Goal: Information Seeking & Learning: Learn about a topic

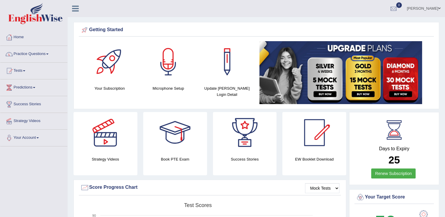
click at [33, 55] on link "Practice Questions" at bounding box center [33, 53] width 67 height 15
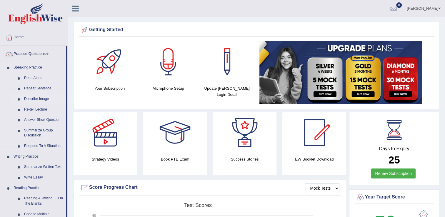
click at [34, 99] on link "Describe Image" at bounding box center [43, 99] width 44 height 11
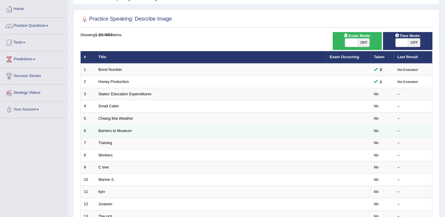
scroll to position [29, 0]
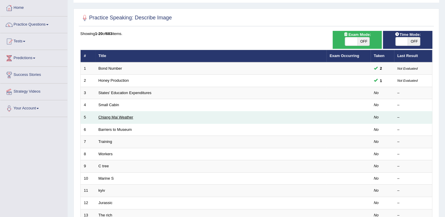
click at [113, 115] on link "Chiang Mai Weather" at bounding box center [116, 117] width 35 height 4
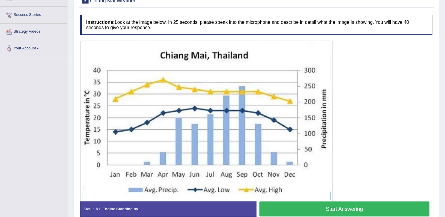
scroll to position [89, 0]
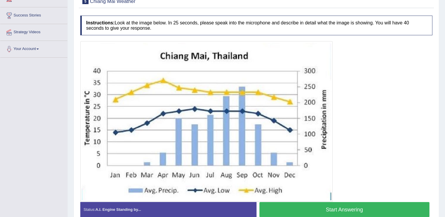
click at [401, 152] on div at bounding box center [256, 121] width 352 height 161
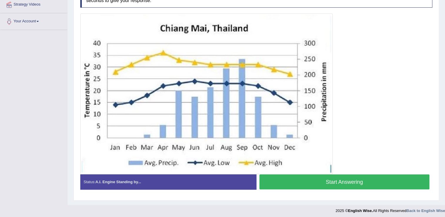
scroll to position [118, 0]
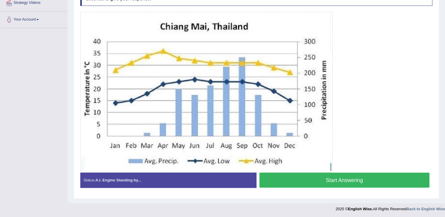
click at [419, 94] on div at bounding box center [256, 92] width 352 height 161
click at [399, 117] on div at bounding box center [256, 92] width 352 height 161
click at [410, 31] on div at bounding box center [256, 92] width 352 height 161
click at [365, 109] on div at bounding box center [256, 92] width 352 height 161
click at [387, 103] on div at bounding box center [256, 92] width 352 height 161
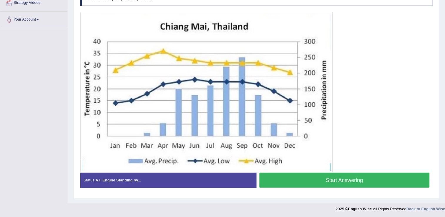
click at [416, 119] on div at bounding box center [256, 92] width 352 height 161
click at [406, 107] on div at bounding box center [256, 92] width 352 height 161
click at [366, 125] on div at bounding box center [256, 92] width 352 height 161
click at [389, 114] on div at bounding box center [256, 92] width 352 height 161
click at [398, 79] on div at bounding box center [256, 92] width 352 height 161
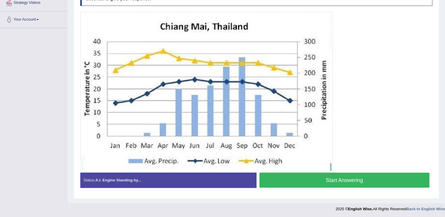
click at [422, 63] on div at bounding box center [256, 92] width 352 height 161
click at [409, 43] on div at bounding box center [256, 92] width 352 height 161
click at [69, 197] on div "Home Practice Speaking: Describe Image Chiang Mai Weather * Remember to use the…" at bounding box center [257, 43] width 378 height 322
click at [314, 177] on button "Start Answering" at bounding box center [345, 180] width 170 height 15
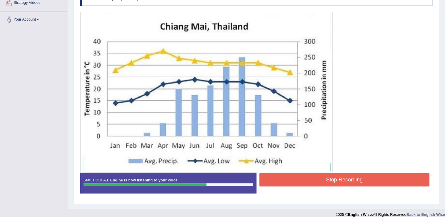
click at [329, 182] on button "Stop Recording" at bounding box center [345, 180] width 170 height 14
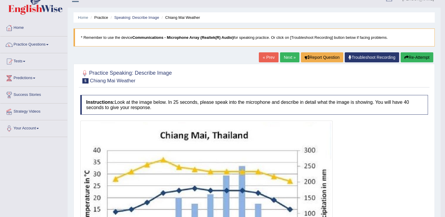
scroll to position [1, 0]
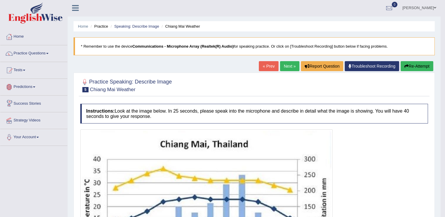
click at [288, 64] on link "Next »" at bounding box center [289, 66] width 19 height 10
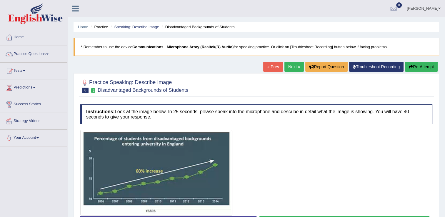
click at [308, 193] on div at bounding box center [256, 173] width 352 height 86
click at [274, 172] on div at bounding box center [256, 173] width 352 height 86
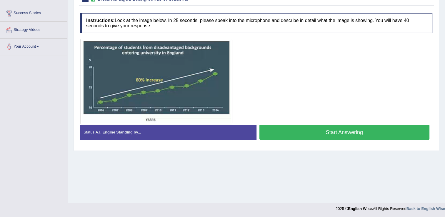
scroll to position [92, 0]
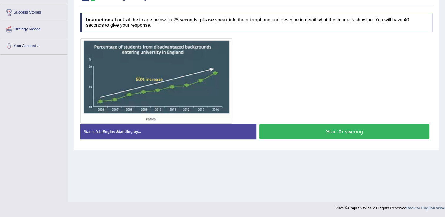
click at [312, 135] on button "Start Answering" at bounding box center [345, 131] width 170 height 15
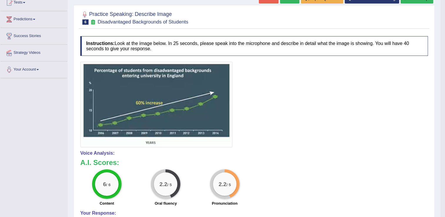
scroll to position [62, 0]
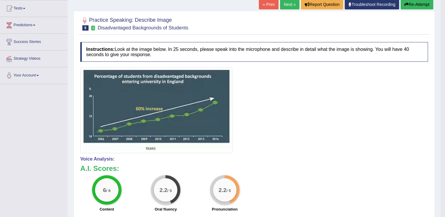
click at [413, 6] on button "Re-Attempt" at bounding box center [417, 4] width 33 height 10
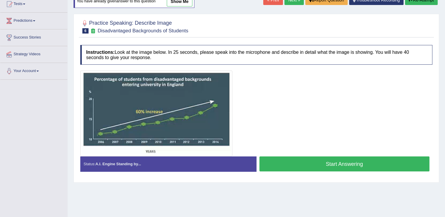
click at [321, 162] on button "Start Answering" at bounding box center [345, 164] width 170 height 15
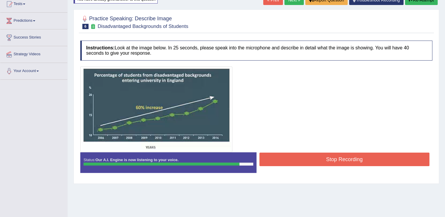
click at [365, 160] on button "Stop Recording" at bounding box center [345, 160] width 170 height 14
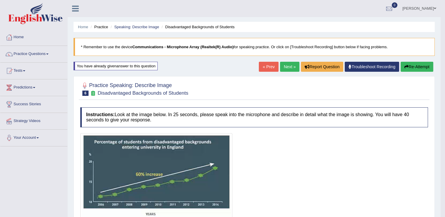
click at [412, 66] on button "Re-Attempt" at bounding box center [417, 67] width 33 height 10
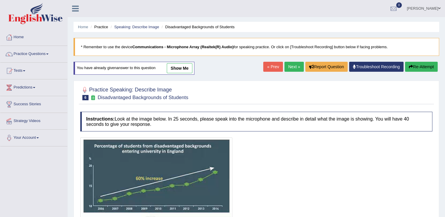
scroll to position [88, 0]
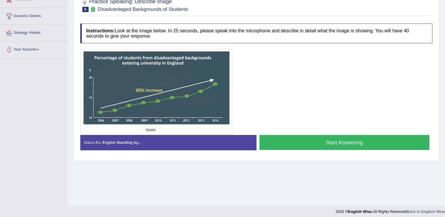
click at [295, 137] on button "Start Answering" at bounding box center [345, 142] width 170 height 15
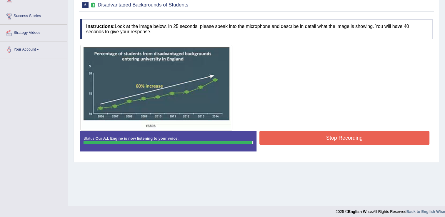
click at [386, 139] on button "Stop Recording" at bounding box center [345, 138] width 170 height 14
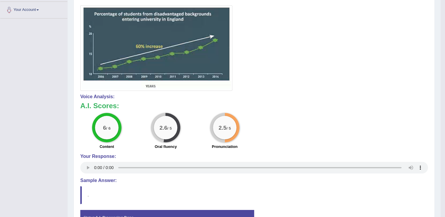
scroll to position [24, 0]
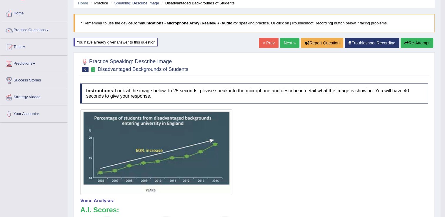
click at [286, 39] on link "Next »" at bounding box center [289, 43] width 19 height 10
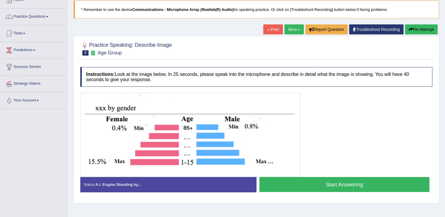
scroll to position [33, 0]
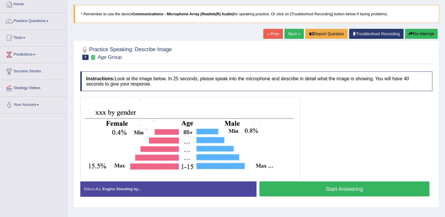
click at [311, 187] on button "Start Answering" at bounding box center [345, 189] width 170 height 15
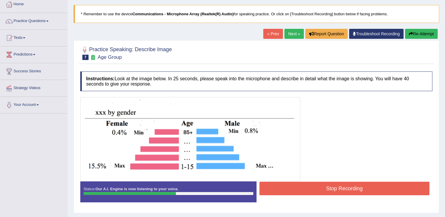
click at [362, 189] on button "Stop Recording" at bounding box center [345, 189] width 170 height 14
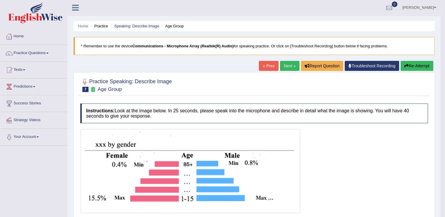
scroll to position [0, 0]
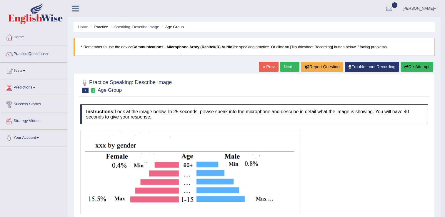
click at [289, 65] on link "Next »" at bounding box center [289, 67] width 19 height 10
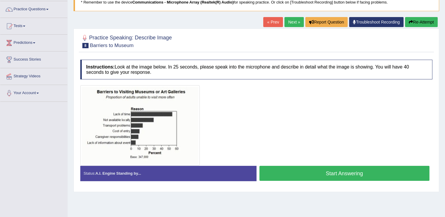
scroll to position [59, 0]
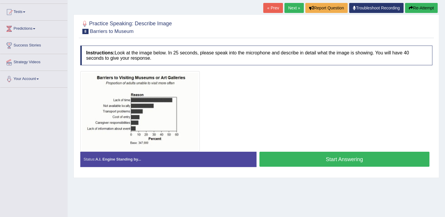
click at [208, 196] on div "Home Practice Speaking: Describe Image Barriers to Museum * Remember to use the…" at bounding box center [257, 88] width 378 height 294
click at [300, 160] on button "Start Answering" at bounding box center [345, 159] width 170 height 15
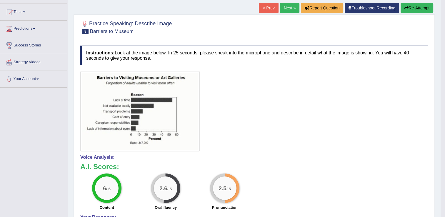
click at [288, 10] on link "Next »" at bounding box center [289, 8] width 19 height 10
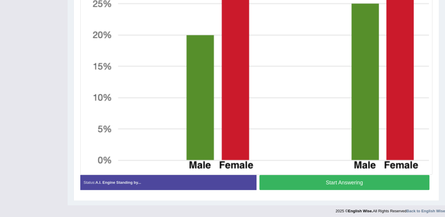
scroll to position [284, 0]
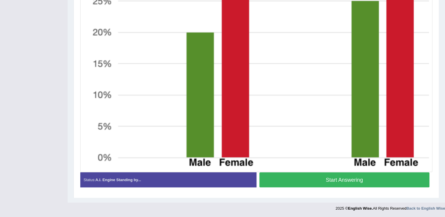
click at [337, 178] on button "Start Answering" at bounding box center [345, 179] width 170 height 15
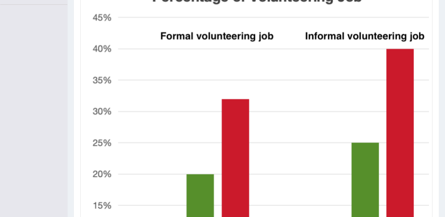
scroll to position [289, 0]
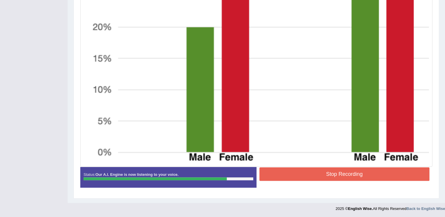
click at [364, 173] on button "Stop Recording" at bounding box center [345, 174] width 170 height 14
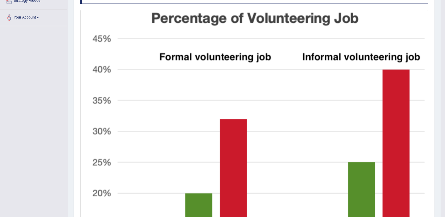
scroll to position [24, 0]
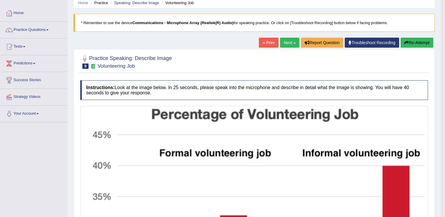
click at [289, 44] on link "Next »" at bounding box center [289, 43] width 19 height 10
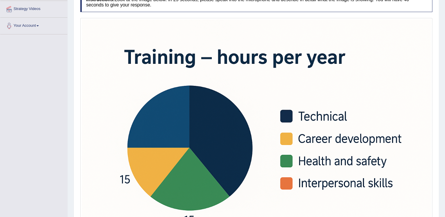
scroll to position [118, 0]
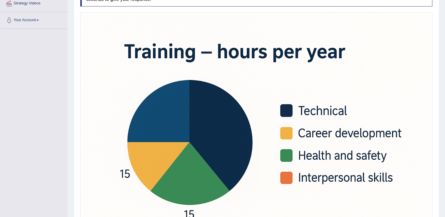
click at [386, 68] on img at bounding box center [256, 130] width 349 height 233
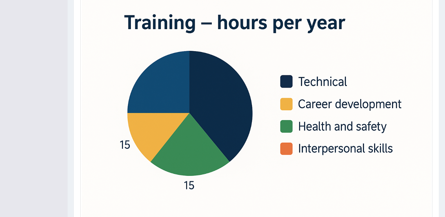
scroll to position [147, 0]
click at [166, 194] on img at bounding box center [256, 100] width 349 height 233
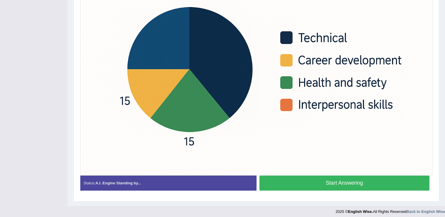
scroll to position [194, 0]
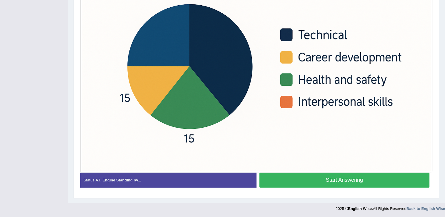
click at [307, 174] on button "Start Answering" at bounding box center [345, 180] width 170 height 15
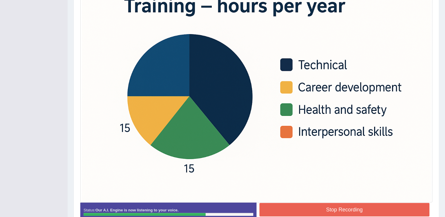
scroll to position [164, 0]
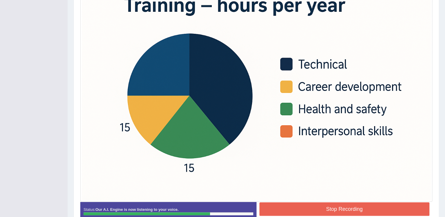
click at [353, 206] on button "Stop Recording" at bounding box center [345, 210] width 170 height 14
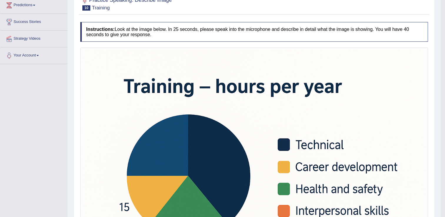
scroll to position [21, 0]
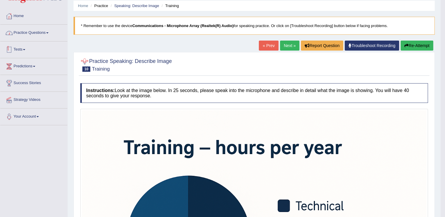
click at [45, 29] on link "Practice Questions" at bounding box center [33, 32] width 67 height 15
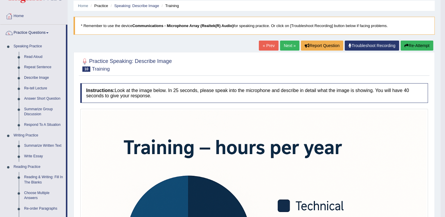
click at [290, 45] on link "Next »" at bounding box center [289, 46] width 19 height 10
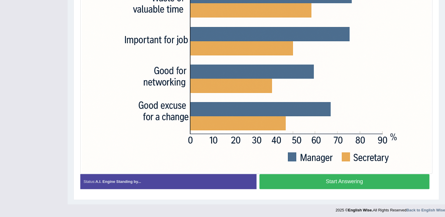
scroll to position [194, 0]
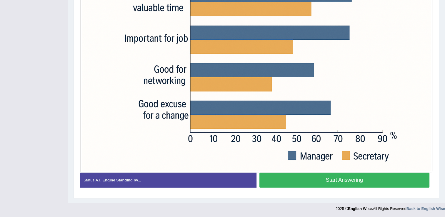
click at [343, 183] on button "Start Answering" at bounding box center [345, 180] width 170 height 15
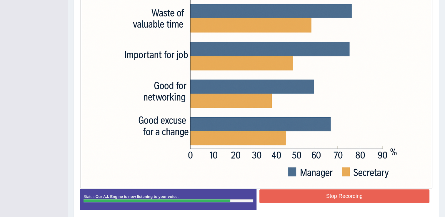
scroll to position [199, 0]
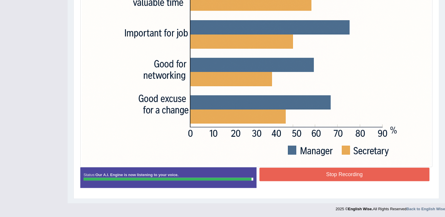
click at [337, 170] on button "Stop Recording" at bounding box center [345, 175] width 170 height 14
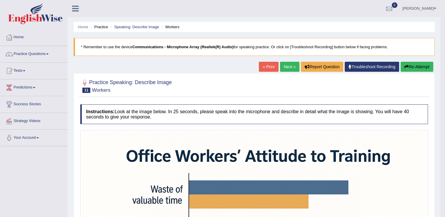
scroll to position [0, 0]
click at [285, 69] on link "Next »" at bounding box center [289, 67] width 19 height 10
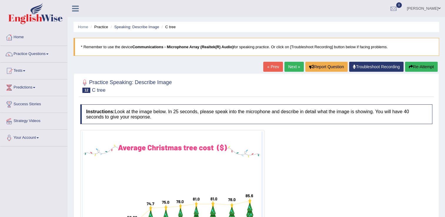
scroll to position [88, 0]
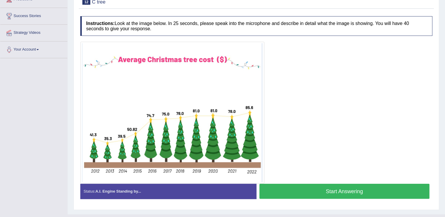
click at [338, 193] on button "Start Answering" at bounding box center [345, 191] width 170 height 15
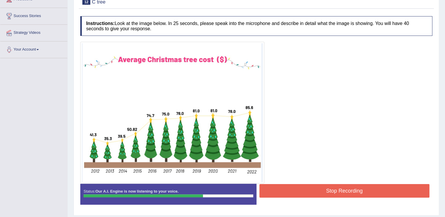
click at [323, 193] on button "Stop Recording" at bounding box center [345, 191] width 170 height 14
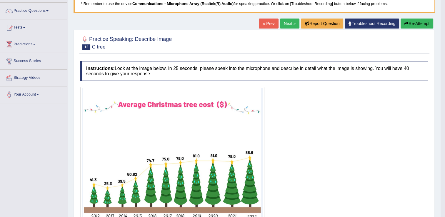
scroll to position [29, 0]
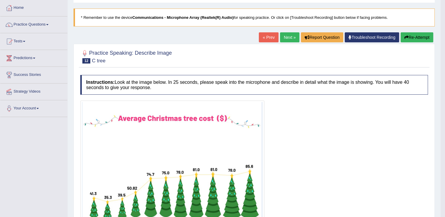
click at [423, 35] on button "Re-Attempt" at bounding box center [417, 37] width 33 height 10
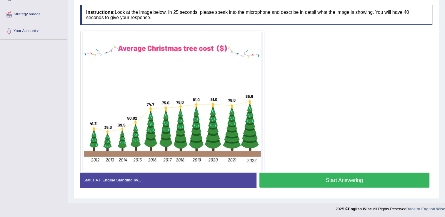
click at [331, 178] on button "Start Answering" at bounding box center [345, 180] width 170 height 15
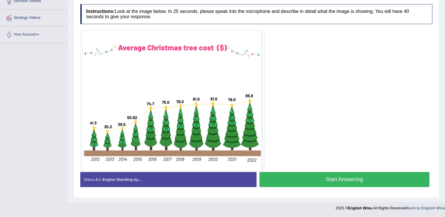
scroll to position [102, 0]
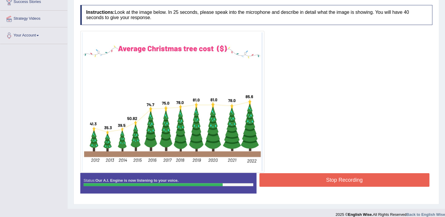
click at [349, 177] on button "Stop Recording" at bounding box center [345, 180] width 170 height 14
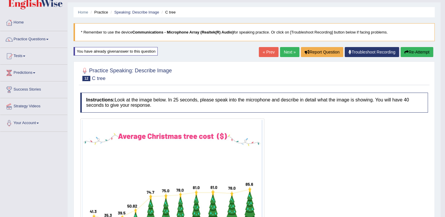
scroll to position [14, 0]
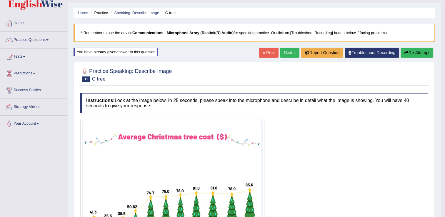
click at [287, 54] on link "Next »" at bounding box center [289, 53] width 19 height 10
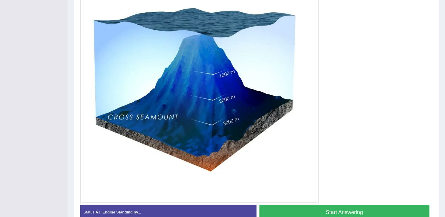
scroll to position [167, 0]
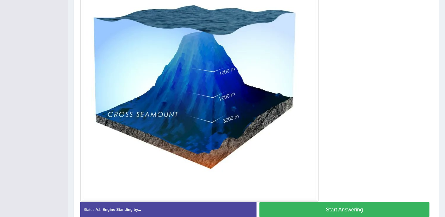
click at [352, 208] on button "Start Answering" at bounding box center [345, 209] width 170 height 15
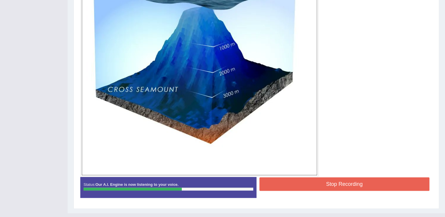
scroll to position [196, 0]
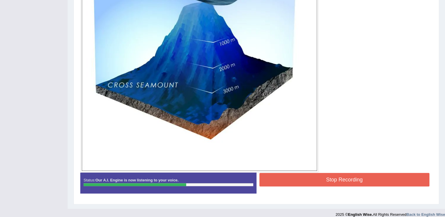
click at [349, 177] on button "Stop Recording" at bounding box center [345, 180] width 170 height 14
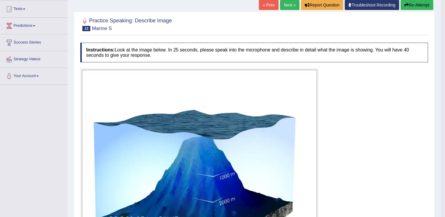
scroll to position [49, 0]
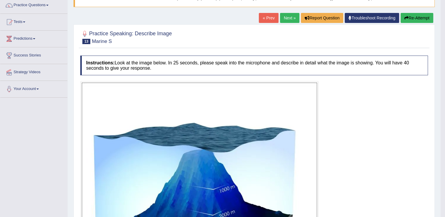
click at [414, 17] on button "Re-Attempt" at bounding box center [417, 18] width 33 height 10
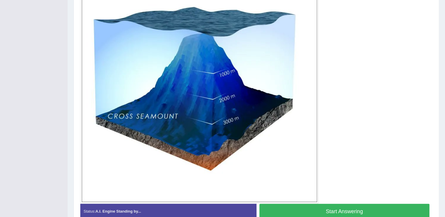
scroll to position [174, 0]
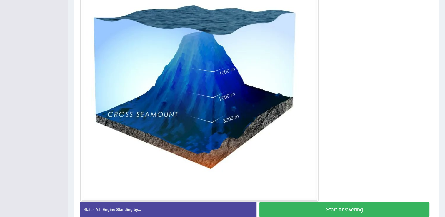
click at [350, 209] on button "Start Answering" at bounding box center [345, 209] width 170 height 15
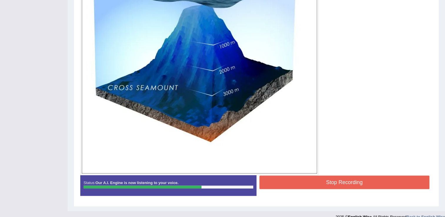
scroll to position [199, 0]
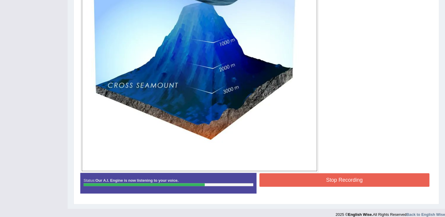
click at [339, 177] on button "Stop Recording" at bounding box center [345, 180] width 170 height 14
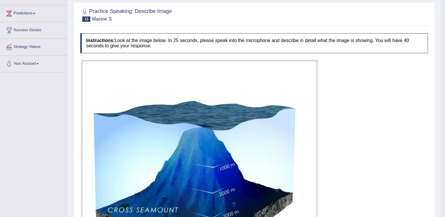
scroll to position [0, 0]
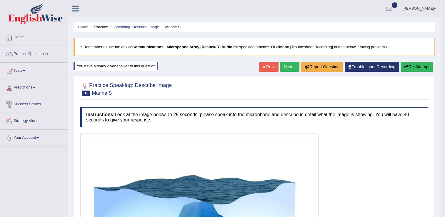
click at [286, 67] on link "Next »" at bounding box center [289, 67] width 19 height 10
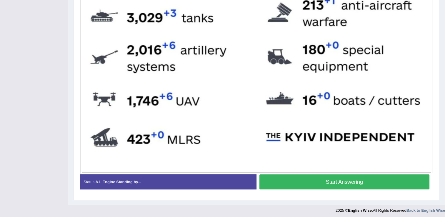
scroll to position [311, 0]
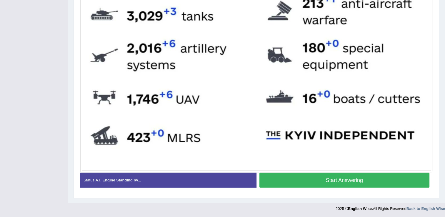
drag, startPoint x: 339, startPoint y: 181, endPoint x: 320, endPoint y: 171, distance: 21.1
click at [339, 180] on button "Start Answering" at bounding box center [345, 180] width 170 height 15
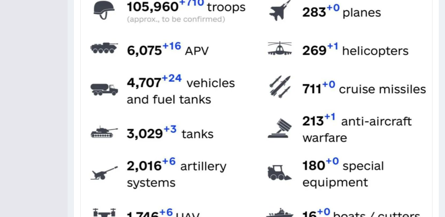
scroll to position [317, 0]
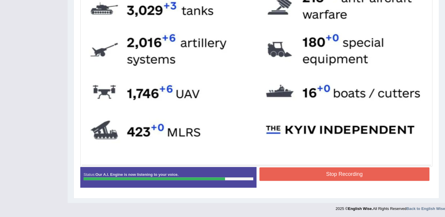
click at [335, 183] on div "Status: Our A.I. Engine is now listening to your voice. Start Answering Stop Re…" at bounding box center [256, 180] width 352 height 26
click at [339, 170] on button "Stop Recording" at bounding box center [345, 174] width 170 height 14
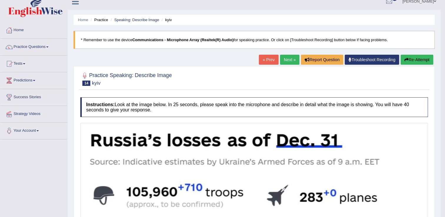
scroll to position [0, 0]
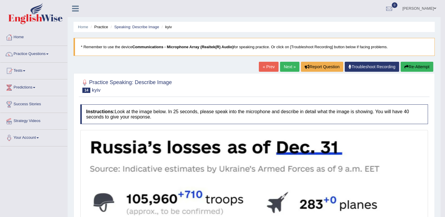
click at [421, 67] on button "Re-Attempt" at bounding box center [417, 67] width 33 height 10
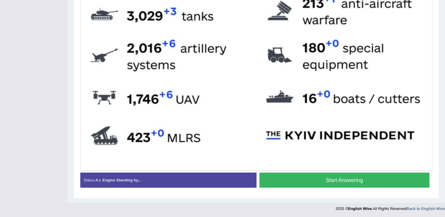
click at [348, 180] on button "Start Answering" at bounding box center [345, 180] width 170 height 15
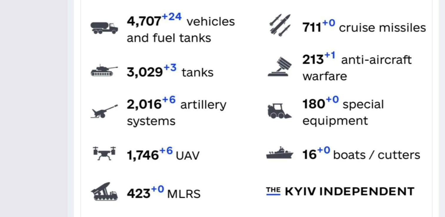
scroll to position [320, 0]
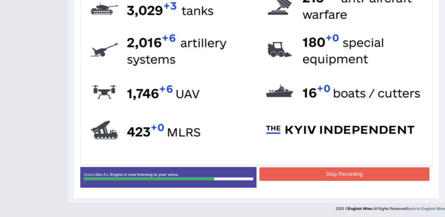
click at [355, 174] on button "Stop Recording" at bounding box center [345, 174] width 170 height 14
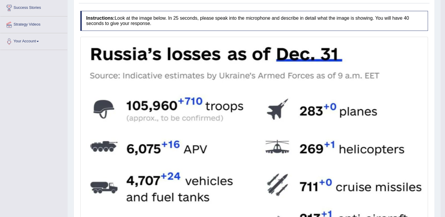
scroll to position [0, 0]
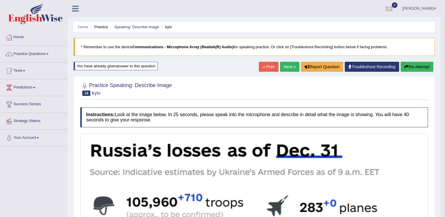
click at [286, 67] on link "Next »" at bounding box center [289, 67] width 19 height 10
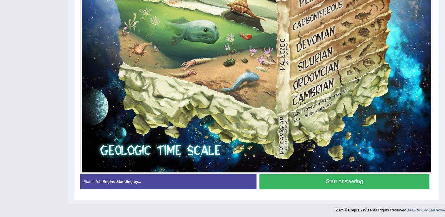
scroll to position [451, 0]
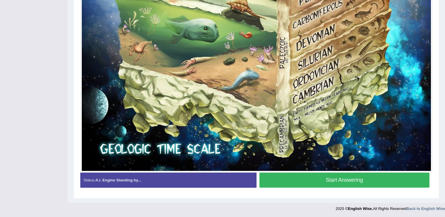
click at [368, 187] on button "Start Answering" at bounding box center [345, 180] width 170 height 15
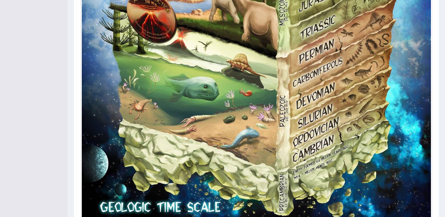
scroll to position [457, 0]
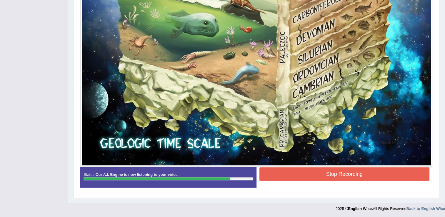
click at [321, 176] on button "Stop Recording" at bounding box center [345, 174] width 170 height 14
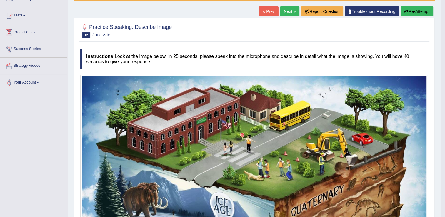
scroll to position [0, 0]
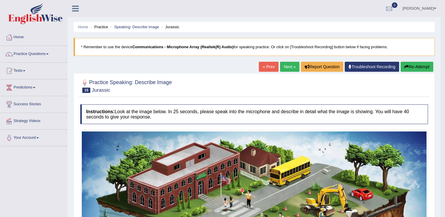
click at [282, 65] on link "Next »" at bounding box center [289, 67] width 19 height 10
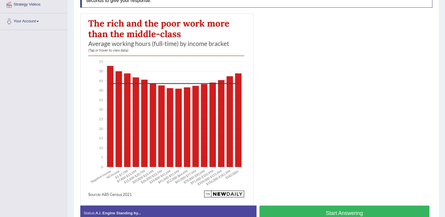
scroll to position [118, 0]
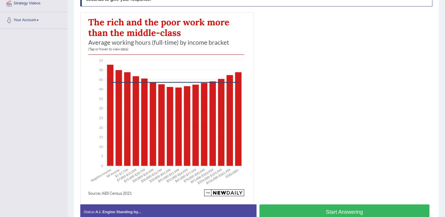
click at [354, 211] on button "Start Answering" at bounding box center [345, 212] width 170 height 15
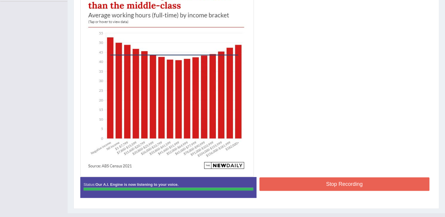
scroll to position [147, 0]
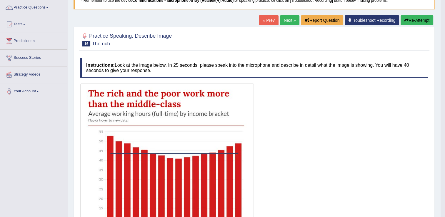
scroll to position [29, 0]
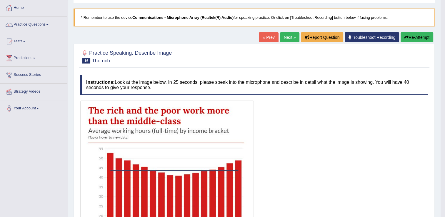
click at [282, 39] on link "Next »" at bounding box center [289, 37] width 19 height 10
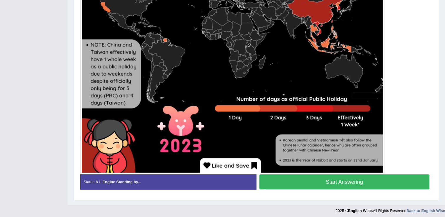
scroll to position [262, 0]
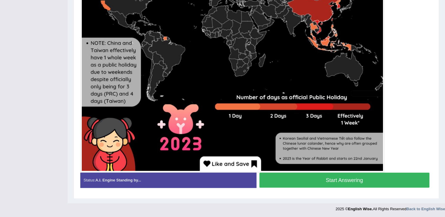
click at [381, 181] on button "Start Answering" at bounding box center [345, 180] width 170 height 15
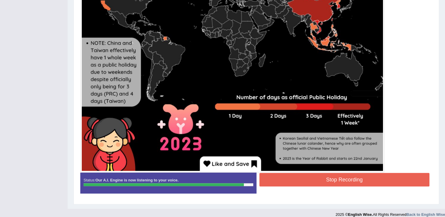
click at [331, 182] on button "Stop Recording" at bounding box center [345, 180] width 170 height 14
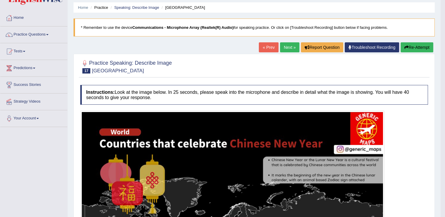
scroll to position [0, 0]
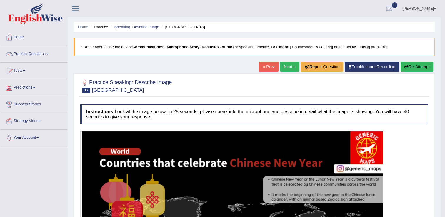
click at [284, 66] on link "Next »" at bounding box center [289, 67] width 19 height 10
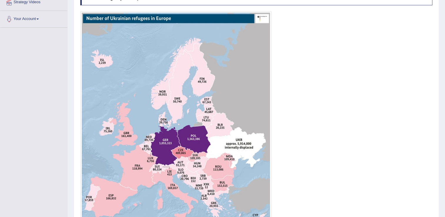
scroll to position [118, 0]
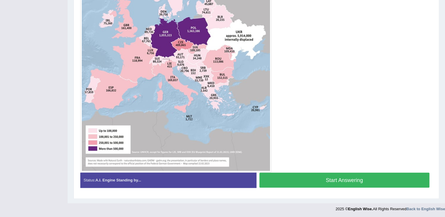
click at [364, 180] on button "Start Answering" at bounding box center [345, 180] width 170 height 15
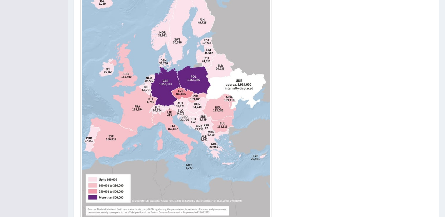
scroll to position [233, 0]
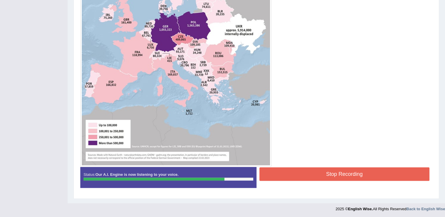
click at [307, 167] on button "Stop Recording" at bounding box center [345, 174] width 170 height 14
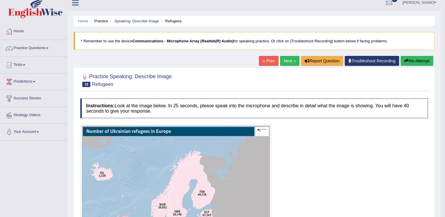
scroll to position [0, 0]
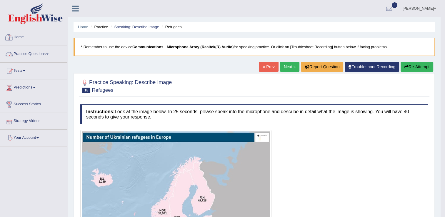
click at [47, 55] on link "Practice Questions" at bounding box center [33, 53] width 67 height 15
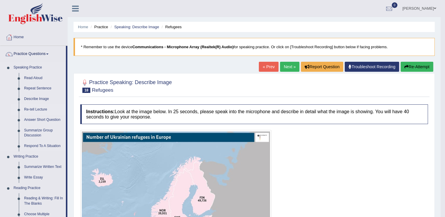
click at [37, 111] on link "Re-tell Lecture" at bounding box center [43, 109] width 44 height 11
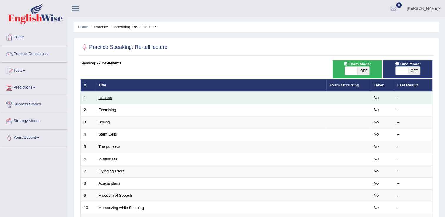
click at [107, 99] on link "Ikebana" at bounding box center [106, 98] width 14 height 4
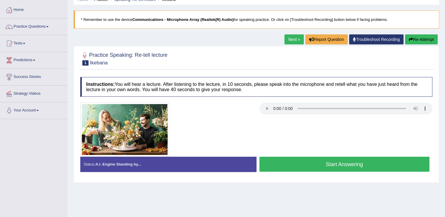
scroll to position [29, 0]
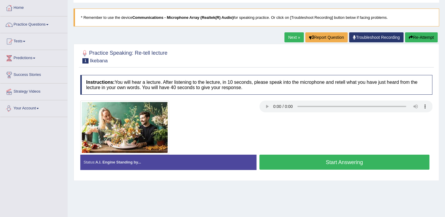
click at [9, 107] on div at bounding box center [9, 108] width 9 height 9
